Goal: Task Accomplishment & Management: Manage account settings

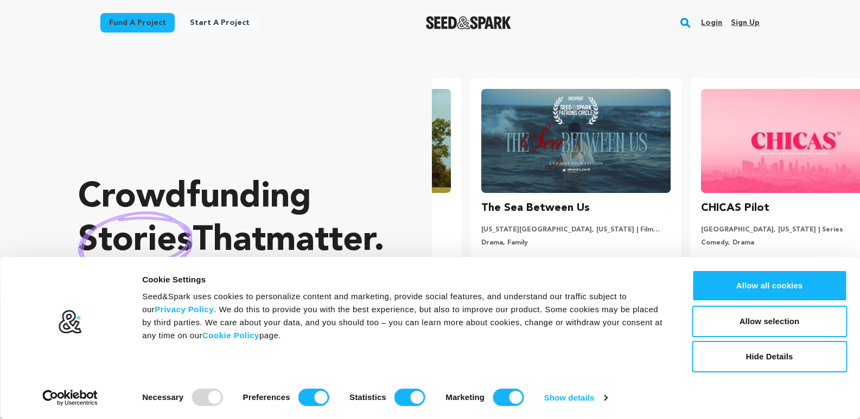
scroll to position [0, 228]
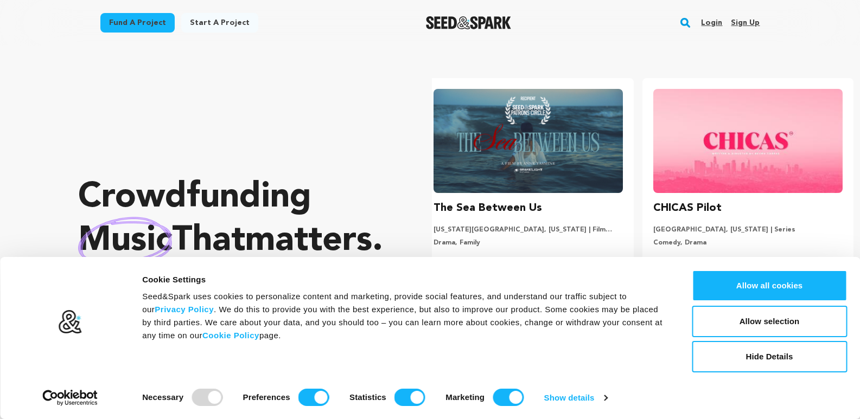
click at [743, 21] on link "Sign up" at bounding box center [745, 22] width 29 height 17
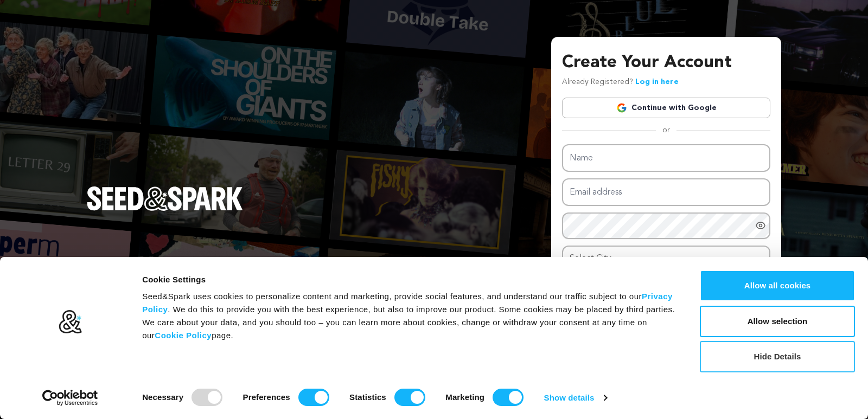
click at [770, 361] on button "Hide Details" at bounding box center [777, 356] width 155 height 31
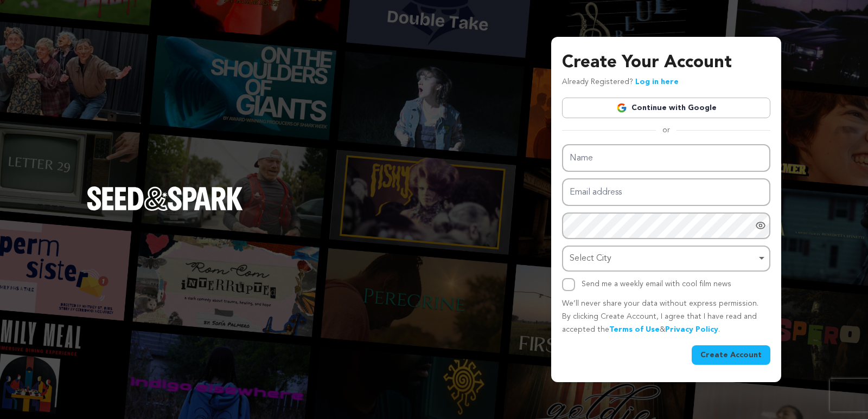
click at [674, 116] on link "Continue with Google" at bounding box center [666, 108] width 208 height 21
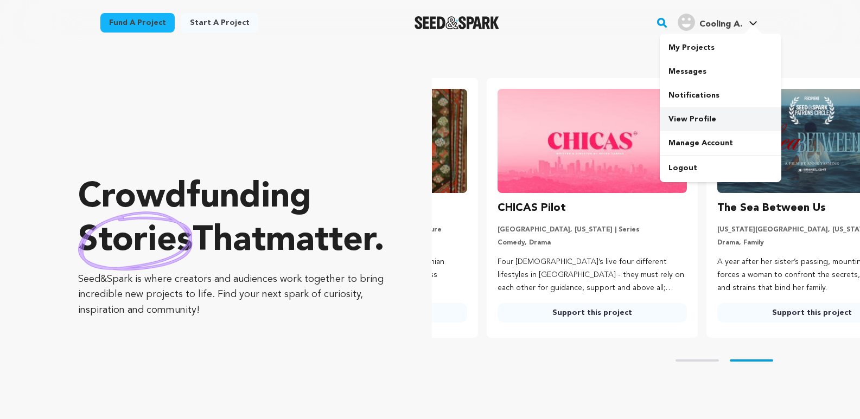
scroll to position [0, 228]
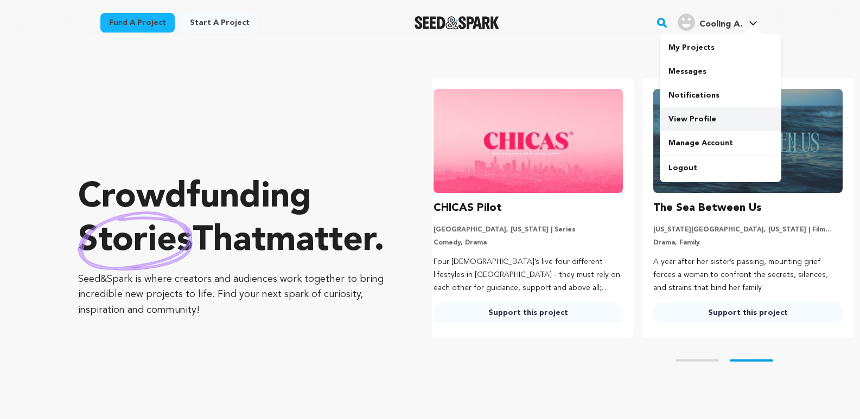
click at [680, 119] on link "View Profile" at bounding box center [721, 119] width 122 height 24
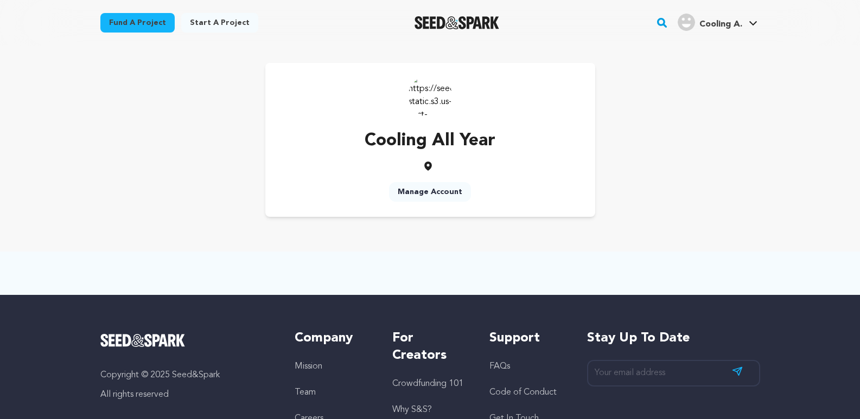
click at [433, 104] on img at bounding box center [430, 95] width 43 height 43
click at [675, 145] on link "Manage Account" at bounding box center [721, 143] width 122 height 24
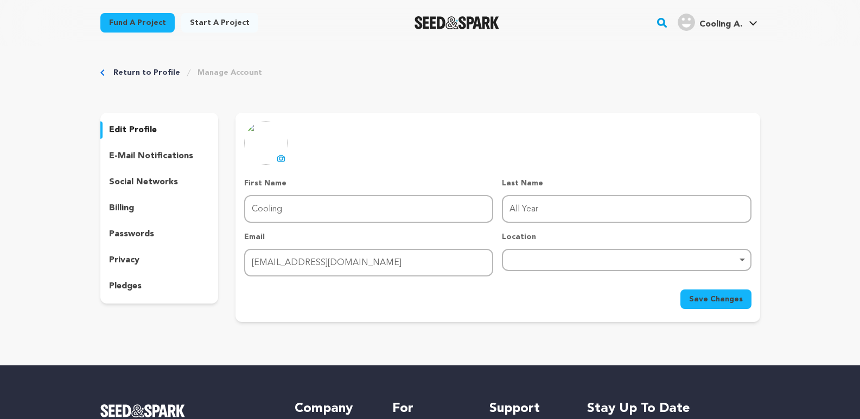
click at [137, 130] on p "edit profile" at bounding box center [133, 130] width 48 height 13
click at [150, 178] on p "social networks" at bounding box center [143, 182] width 69 height 13
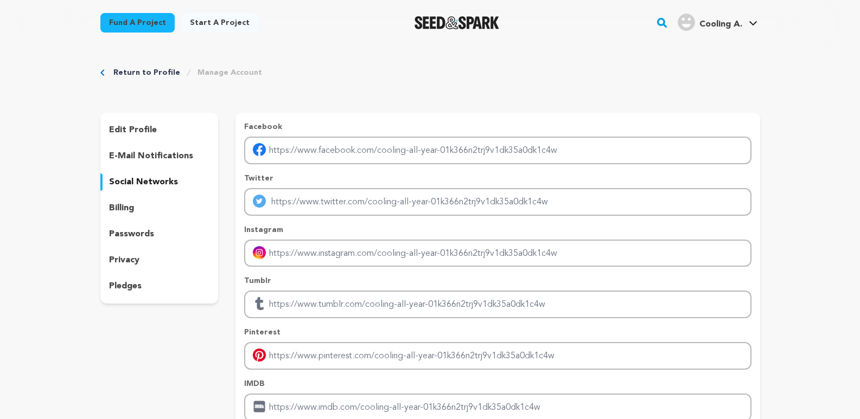
click at [136, 133] on p "edit profile" at bounding box center [133, 130] width 48 height 13
